Goal: Information Seeking & Learning: Learn about a topic

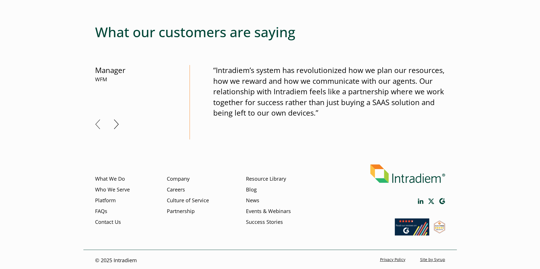
scroll to position [353, 0]
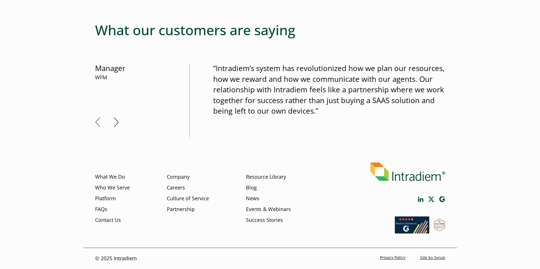
click at [115, 127] on button "Next" at bounding box center [116, 123] width 5 height 10
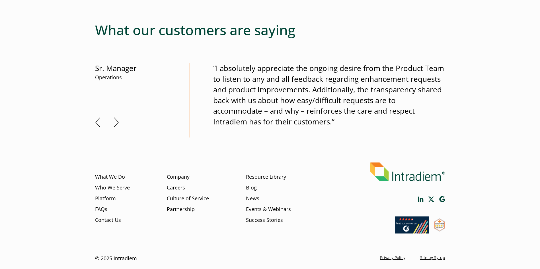
click at [207, 101] on div "“Intradiem’s system has revolutionized how we plan our resources, how we reward…" at bounding box center [316, 100] width 255 height 75
click at [115, 123] on button "Next" at bounding box center [116, 123] width 5 height 10
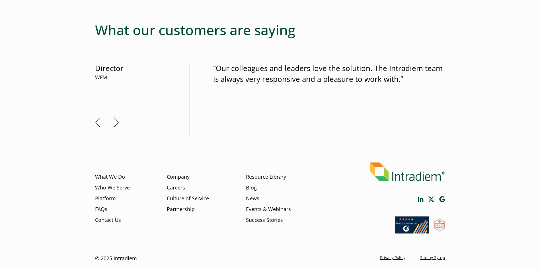
click at [115, 118] on button "Next" at bounding box center [116, 123] width 5 height 10
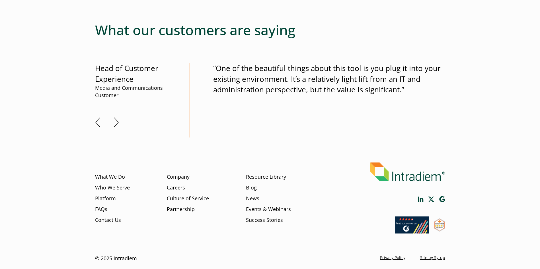
click at [118, 118] on button "Next" at bounding box center [116, 123] width 5 height 10
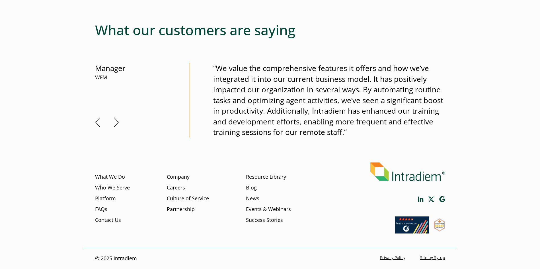
click at [118, 118] on button "Next" at bounding box center [116, 123] width 5 height 10
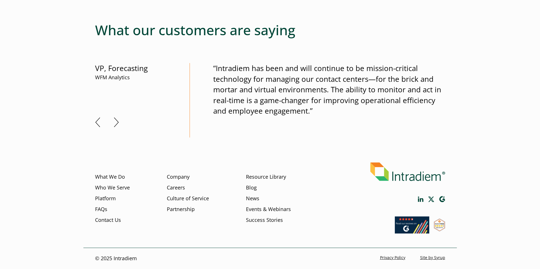
drag, startPoint x: 215, startPoint y: 45, endPoint x: 246, endPoint y: 44, distance: 30.7
click at [252, 178] on link "Resource Library" at bounding box center [266, 177] width 40 height 7
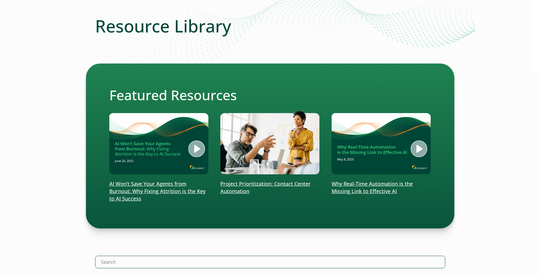
scroll to position [74, 0]
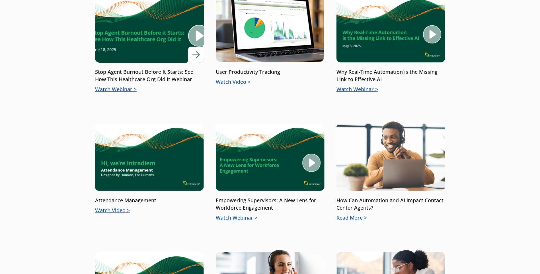
click at [200, 178] on img at bounding box center [149, 155] width 109 height 71
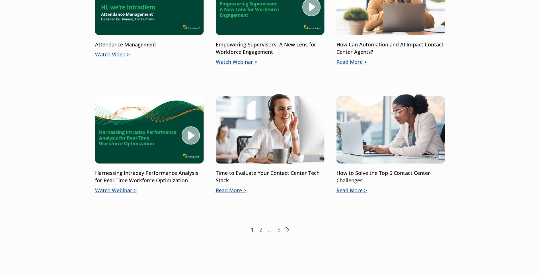
scroll to position [728, 0]
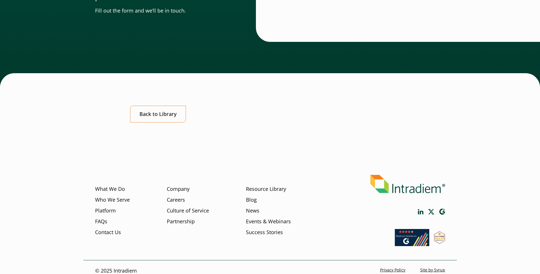
scroll to position [387, 0]
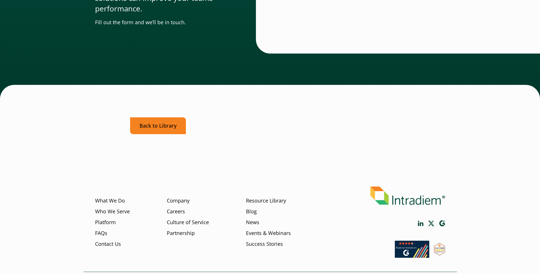
click at [176, 128] on link "Back to Library" at bounding box center [158, 125] width 56 height 17
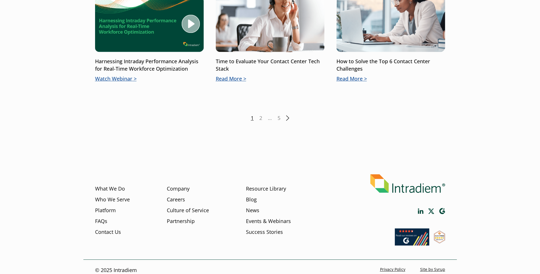
scroll to position [832, 0]
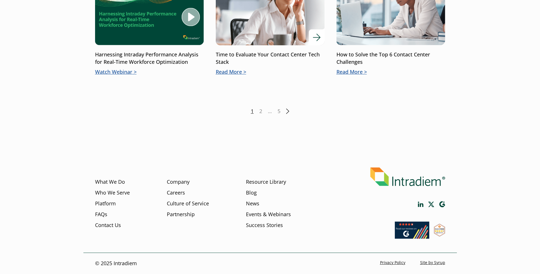
click at [246, 72] on p "Read More" at bounding box center [270, 71] width 109 height 7
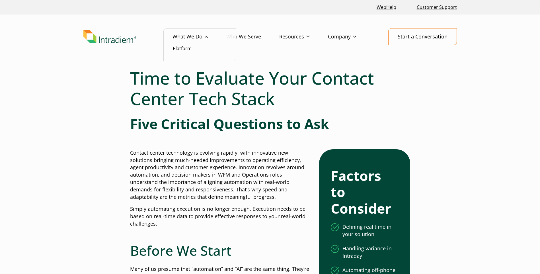
click at [197, 41] on link "What We Do" at bounding box center [199, 36] width 54 height 17
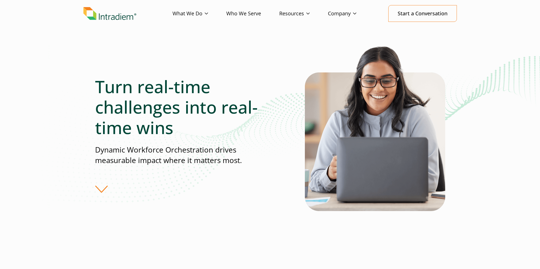
click at [114, 193] on div "Turn real-time challenges into real-time wins Dynamic Workforce Orchestration d…" at bounding box center [200, 135] width 210 height 117
click at [104, 188] on div "Turn real-time challenges into real-time wins Dynamic Workforce Orchestration d…" at bounding box center [200, 135] width 210 height 117
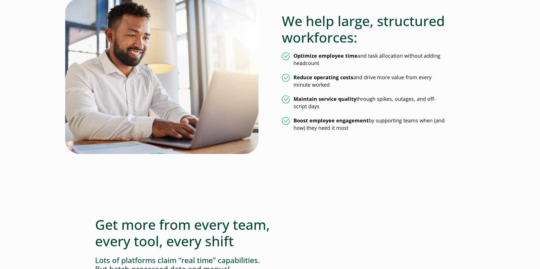
scroll to position [309, 0]
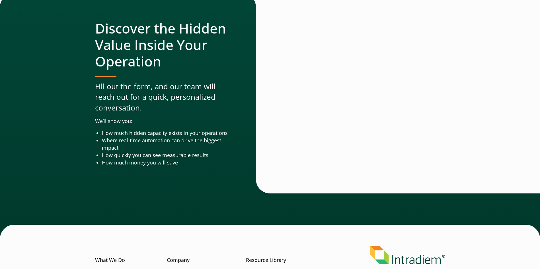
scroll to position [1867, 2]
